Goal: Task Accomplishment & Management: Use online tool/utility

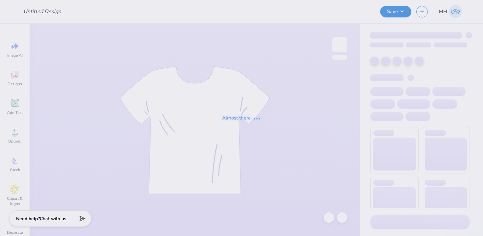
type input "Fall party - merch"
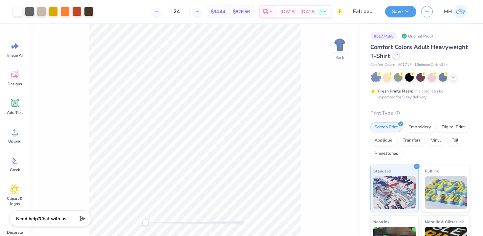
click at [397, 56] on icon at bounding box center [396, 55] width 3 height 3
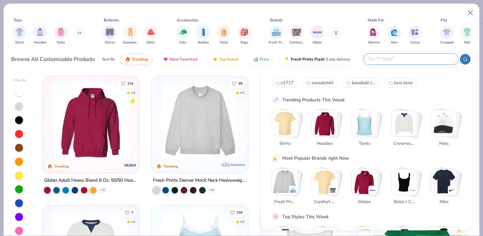
click at [414, 61] on input "text" at bounding box center [411, 59] width 86 height 8
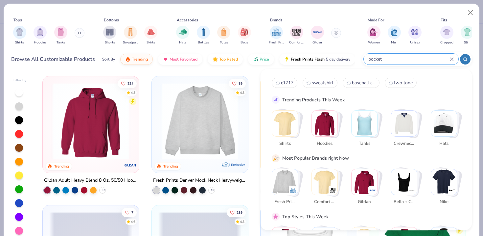
type input "pocket"
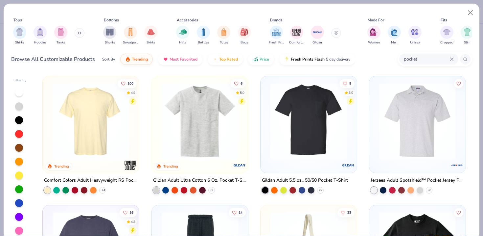
click at [94, 116] on img at bounding box center [90, 121] width 83 height 77
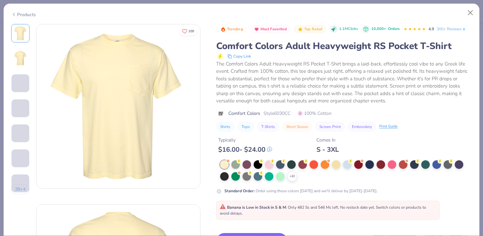
click at [297, 176] on div "+ 22" at bounding box center [346, 170] width 252 height 21
click at [294, 176] on icon at bounding box center [292, 176] width 5 height 5
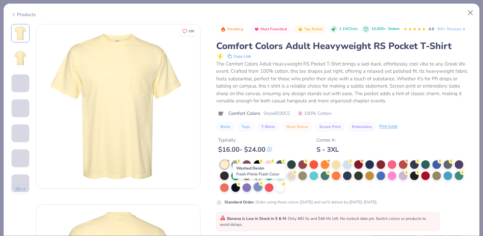
click at [257, 187] on div at bounding box center [258, 186] width 9 height 9
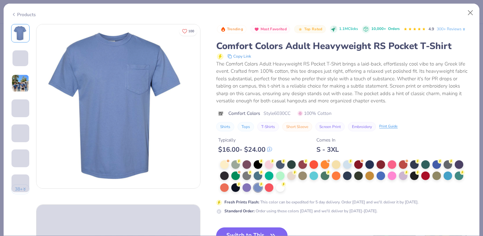
click at [255, 230] on button "Switch to This" at bounding box center [251, 235] width 71 height 16
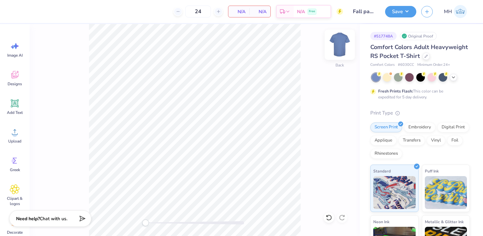
click at [338, 47] on img at bounding box center [340, 45] width 26 height 26
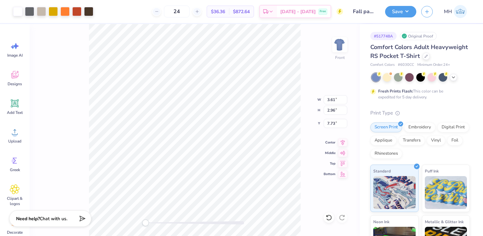
type input "11.40"
type input "9.37"
click at [403, 11] on button "Save" at bounding box center [400, 11] width 31 height 12
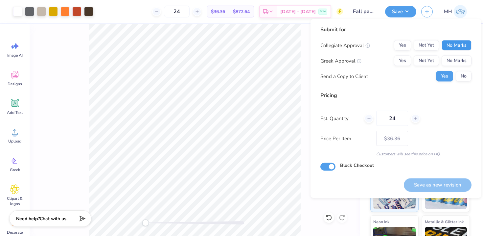
click at [456, 43] on button "No Marks" at bounding box center [457, 45] width 30 height 11
click at [458, 59] on button "No Marks" at bounding box center [457, 61] width 30 height 11
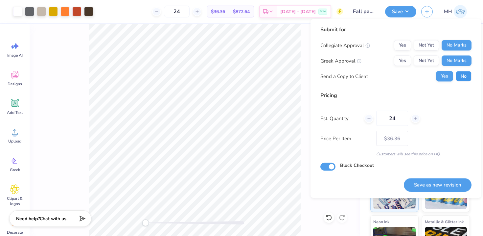
click at [462, 73] on button "No" at bounding box center [464, 76] width 16 height 11
click at [448, 185] on button "Save as new revision" at bounding box center [438, 184] width 68 height 13
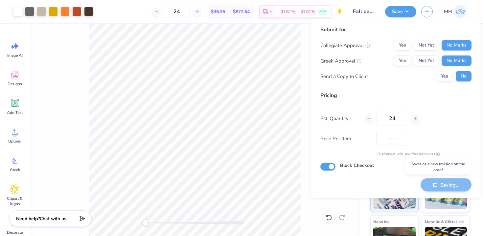
type input "$36.36"
